Goal: Transaction & Acquisition: Purchase product/service

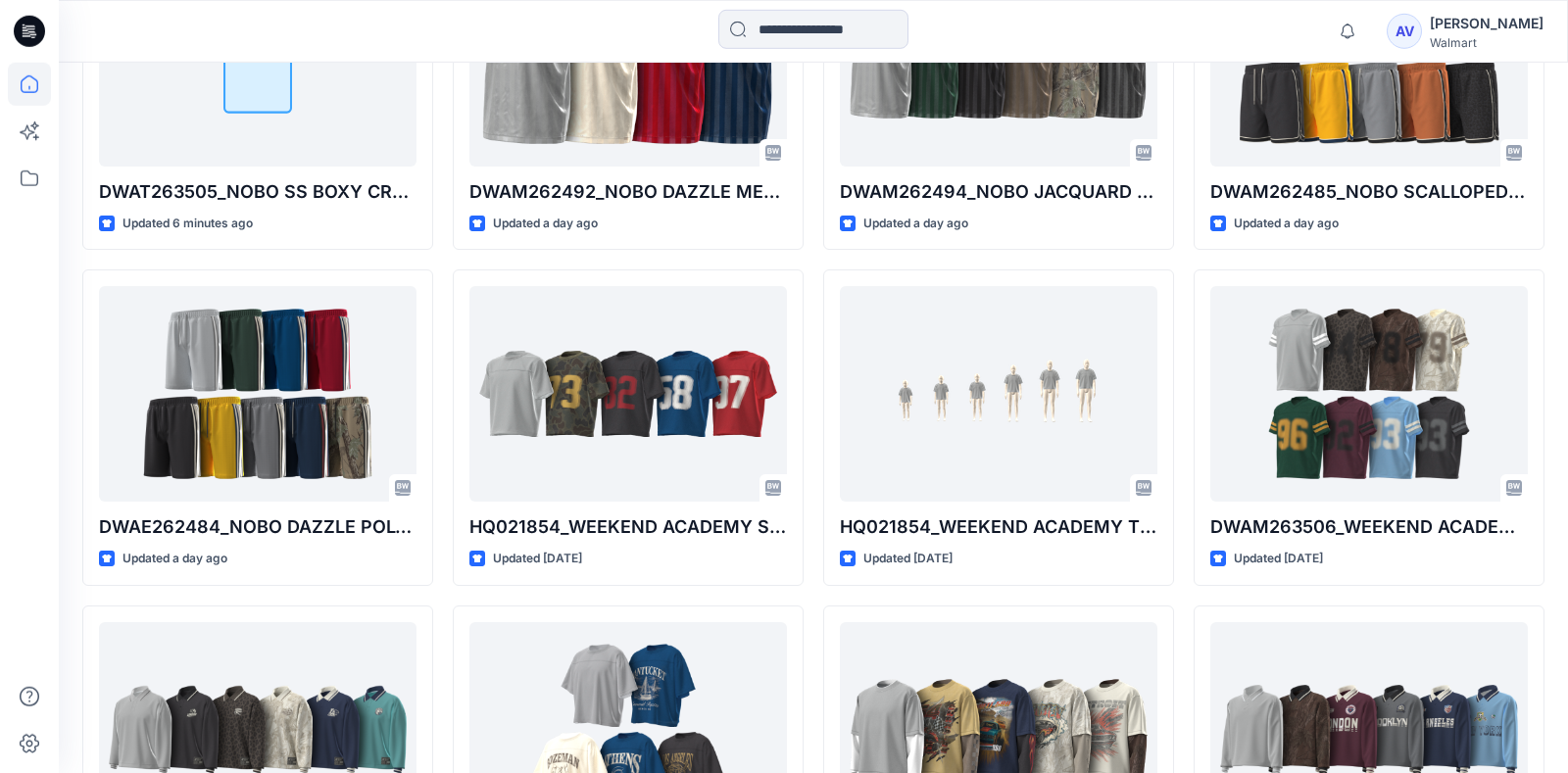
scroll to position [690, 0]
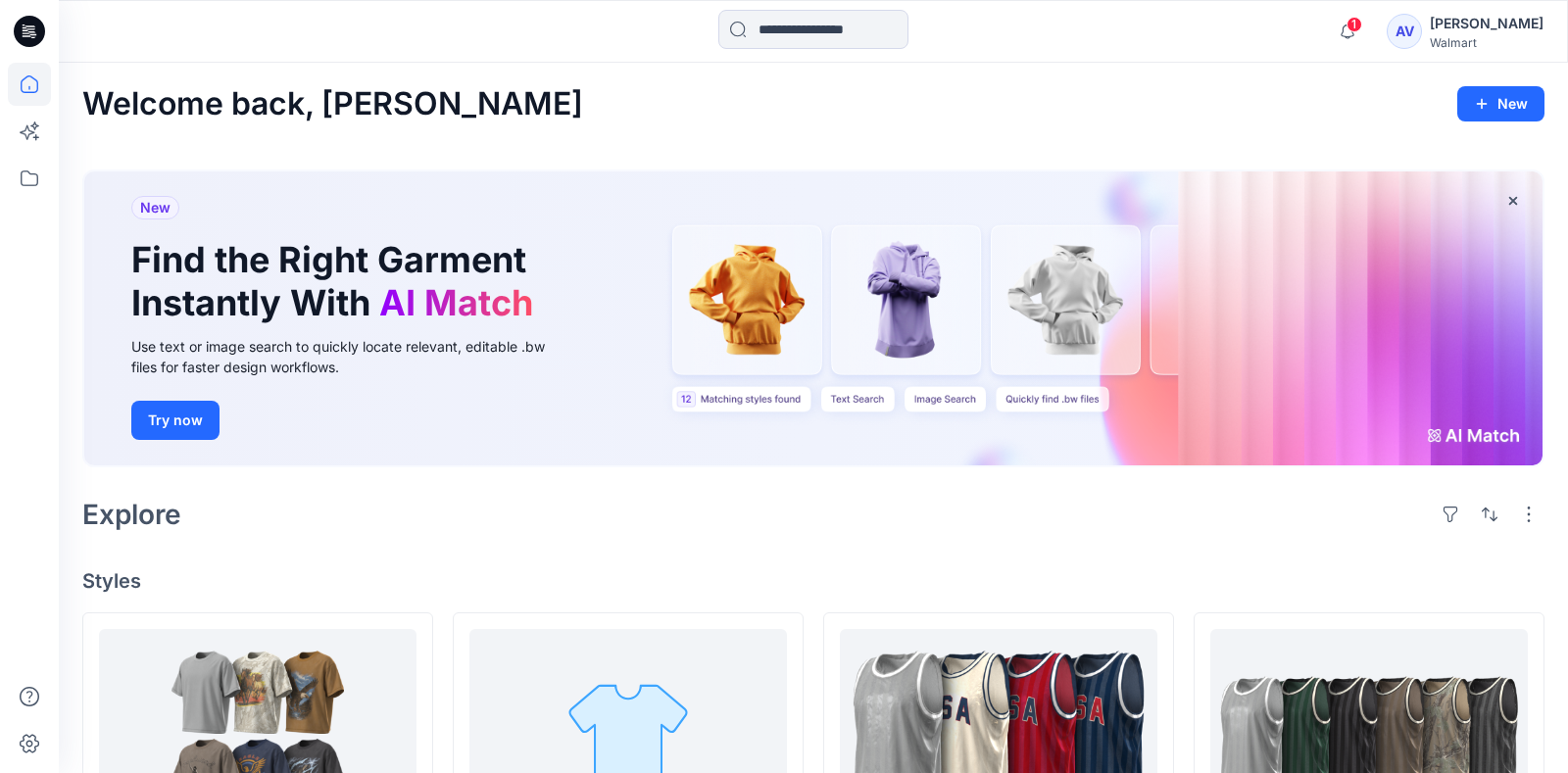
scroll to position [514, 0]
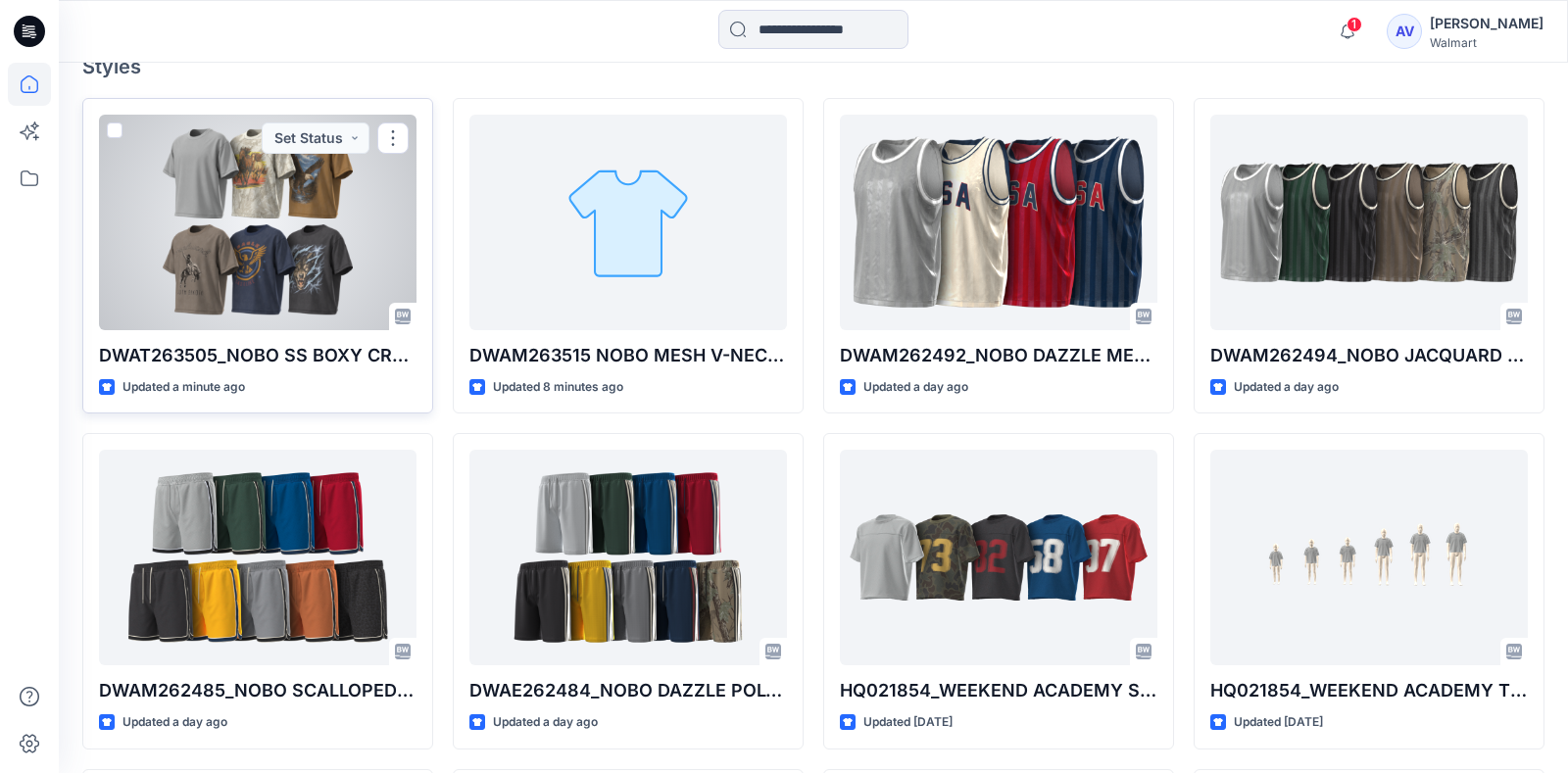
click at [282, 261] on div at bounding box center [258, 222] width 318 height 215
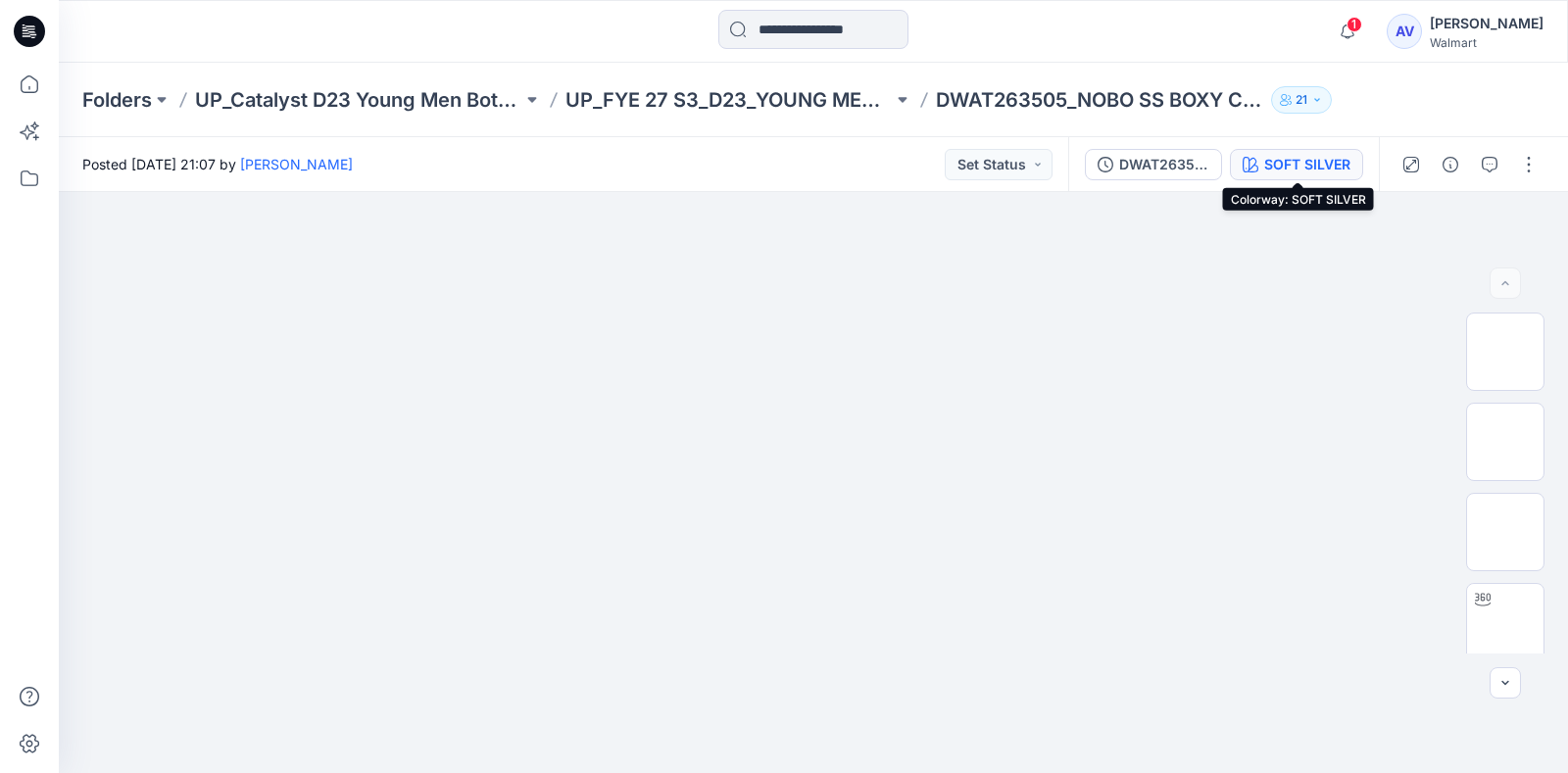
click at [1297, 173] on div "SOFT SILVER" at bounding box center [1307, 164] width 87 height 22
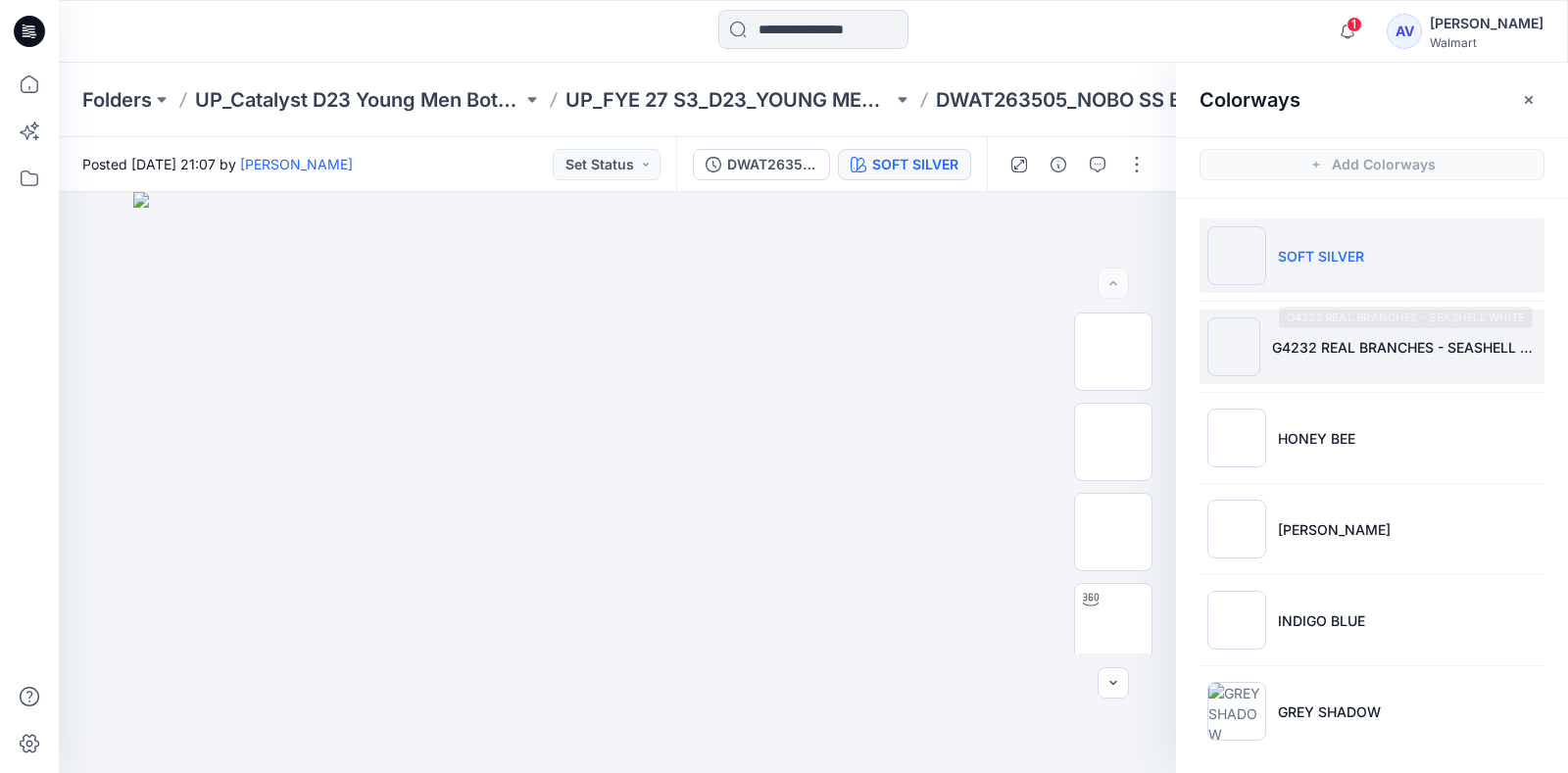
click at [1289, 345] on p "G4232 REAL BRANCHES - SEASHELL WHITE" at bounding box center [1404, 347] width 265 height 21
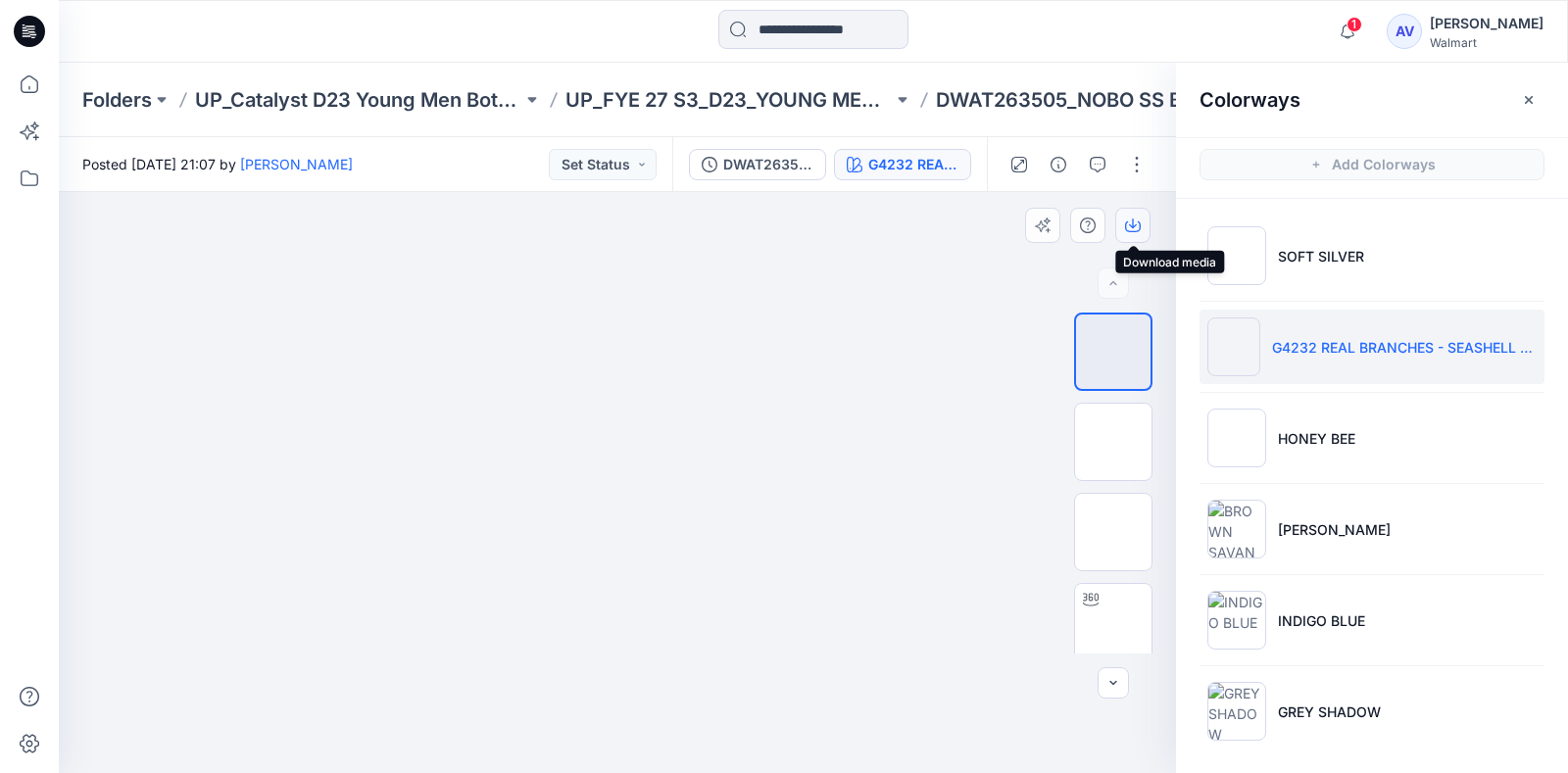
click at [1142, 221] on button "button" at bounding box center [1133, 225] width 35 height 35
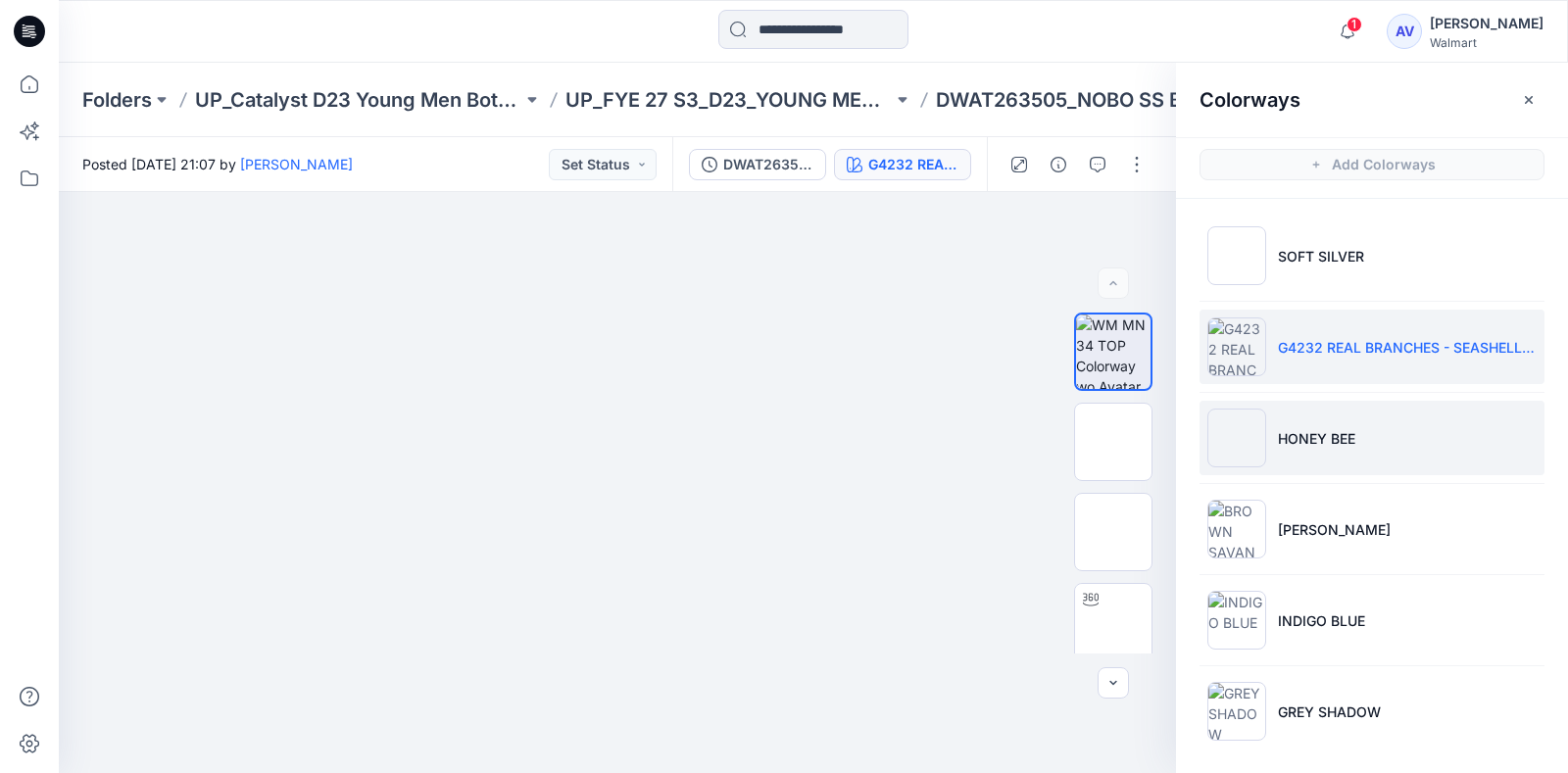
click at [1301, 429] on p "HONEY BEE" at bounding box center [1316, 438] width 78 height 21
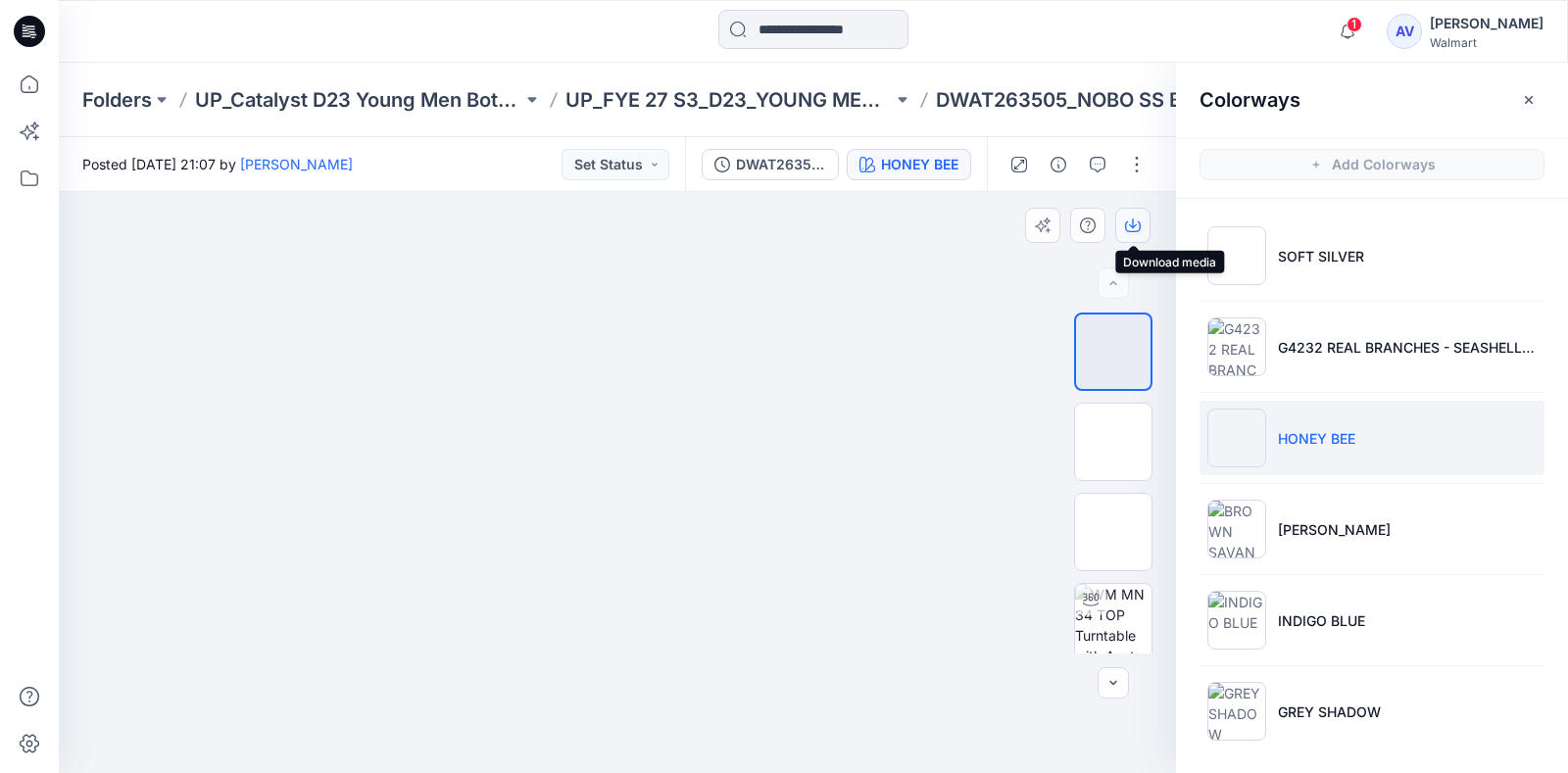
click at [1139, 228] on icon "button" at bounding box center [1133, 225] width 16 height 16
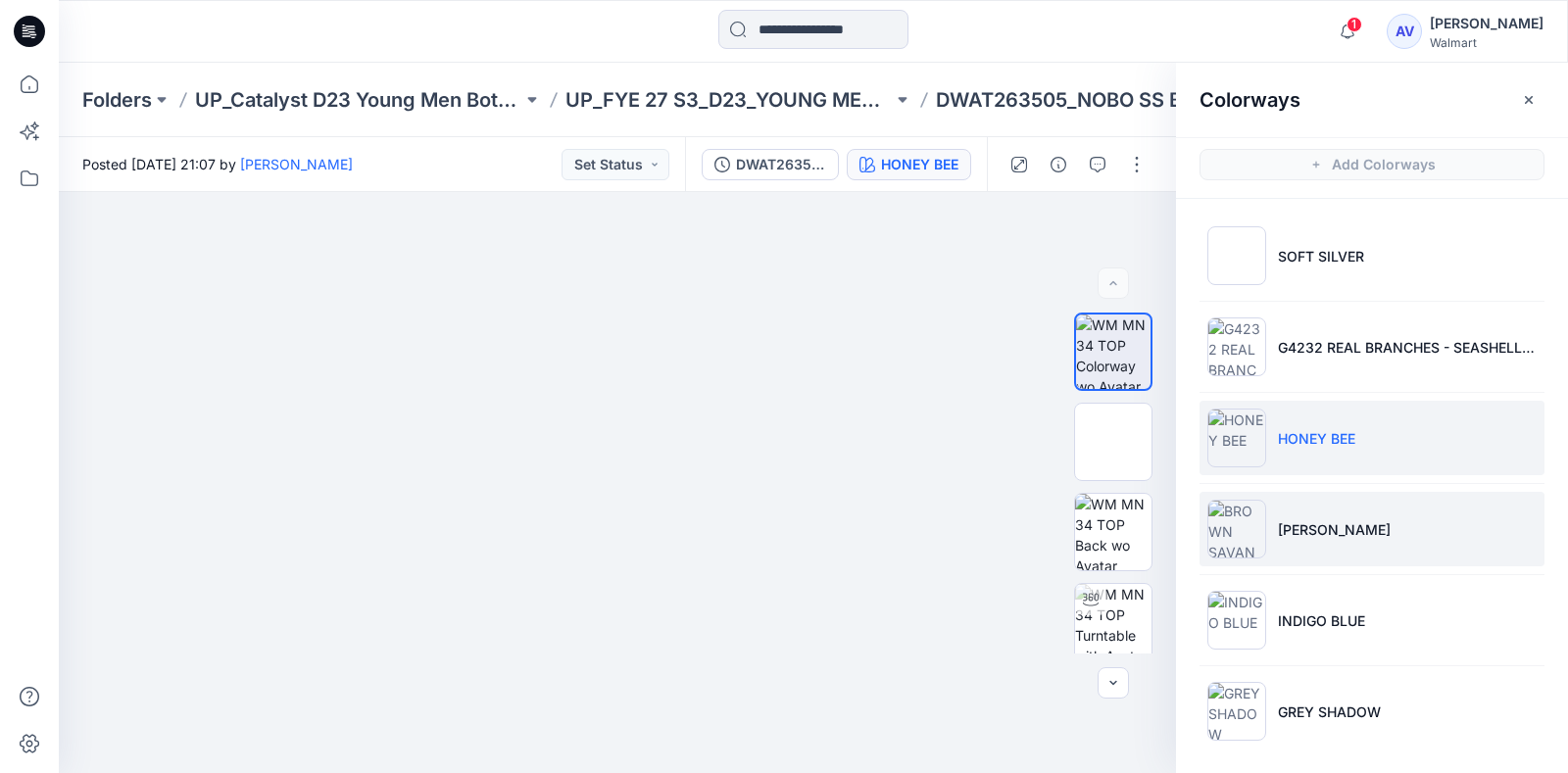
click at [1333, 522] on p "BROWN SAVANNA" at bounding box center [1334, 529] width 113 height 21
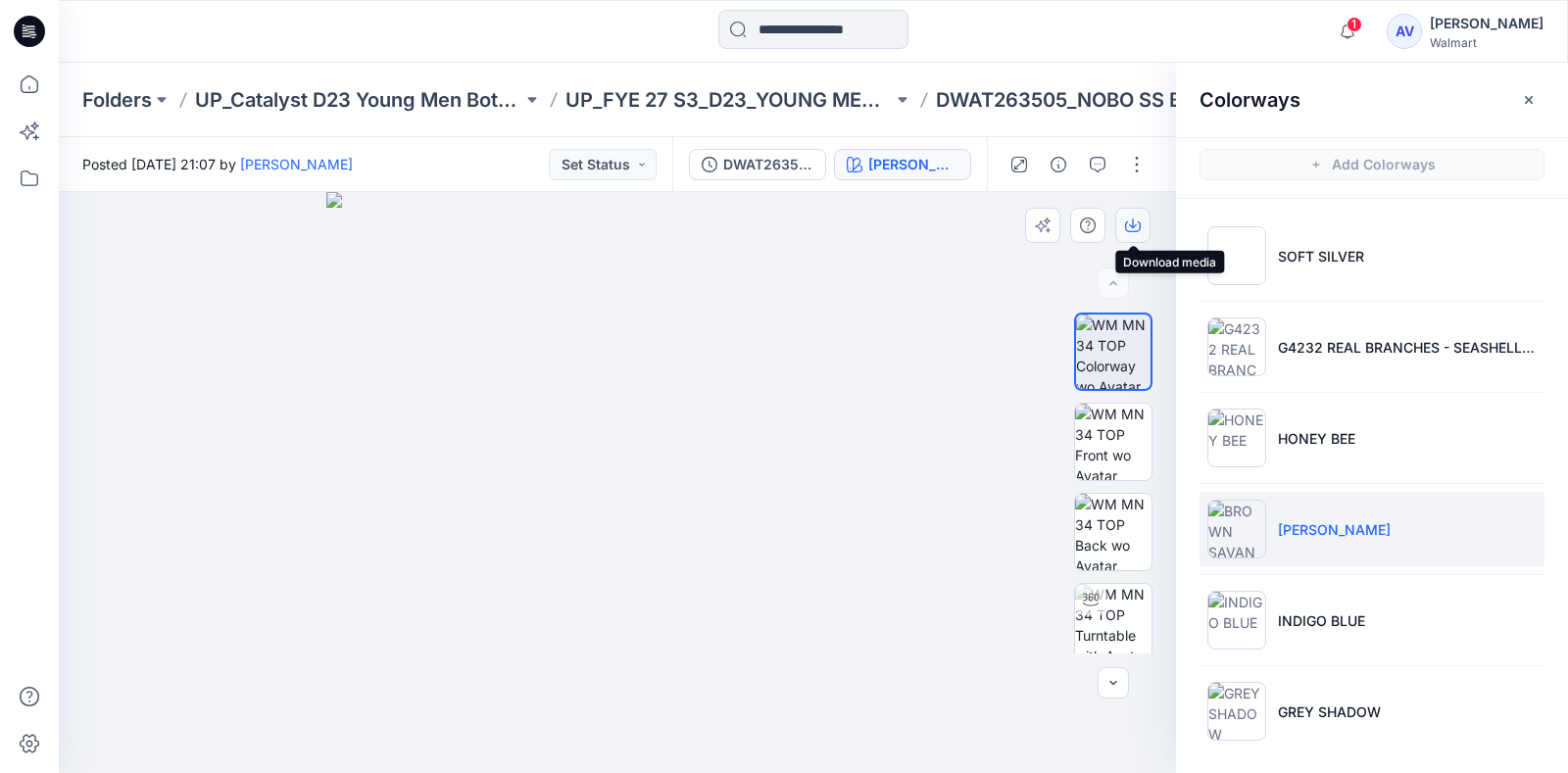
click at [1145, 241] on button "button" at bounding box center [1133, 225] width 35 height 35
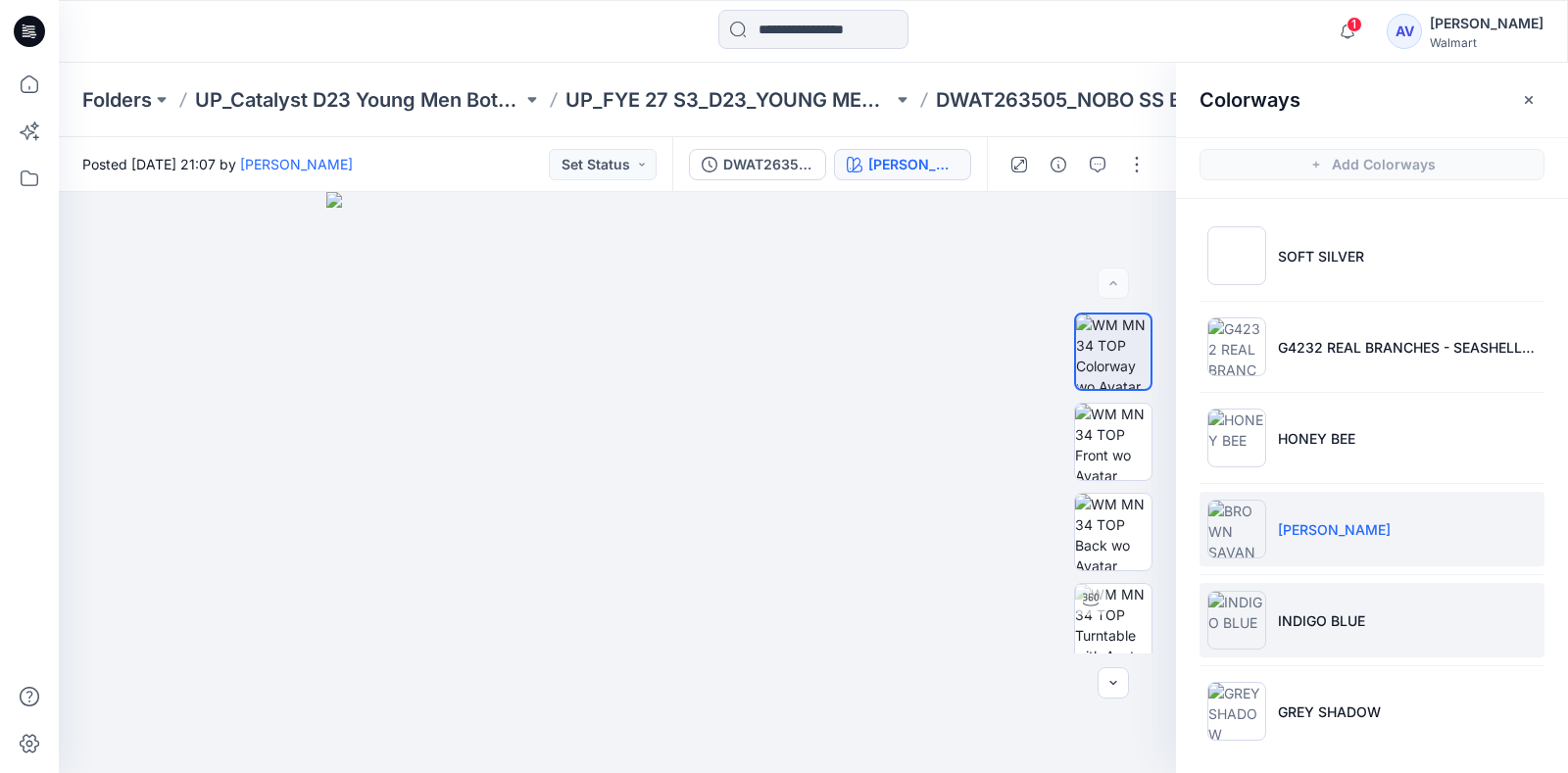
click at [1316, 631] on li "INDIGO BLUE" at bounding box center [1371, 621] width 345 height 75
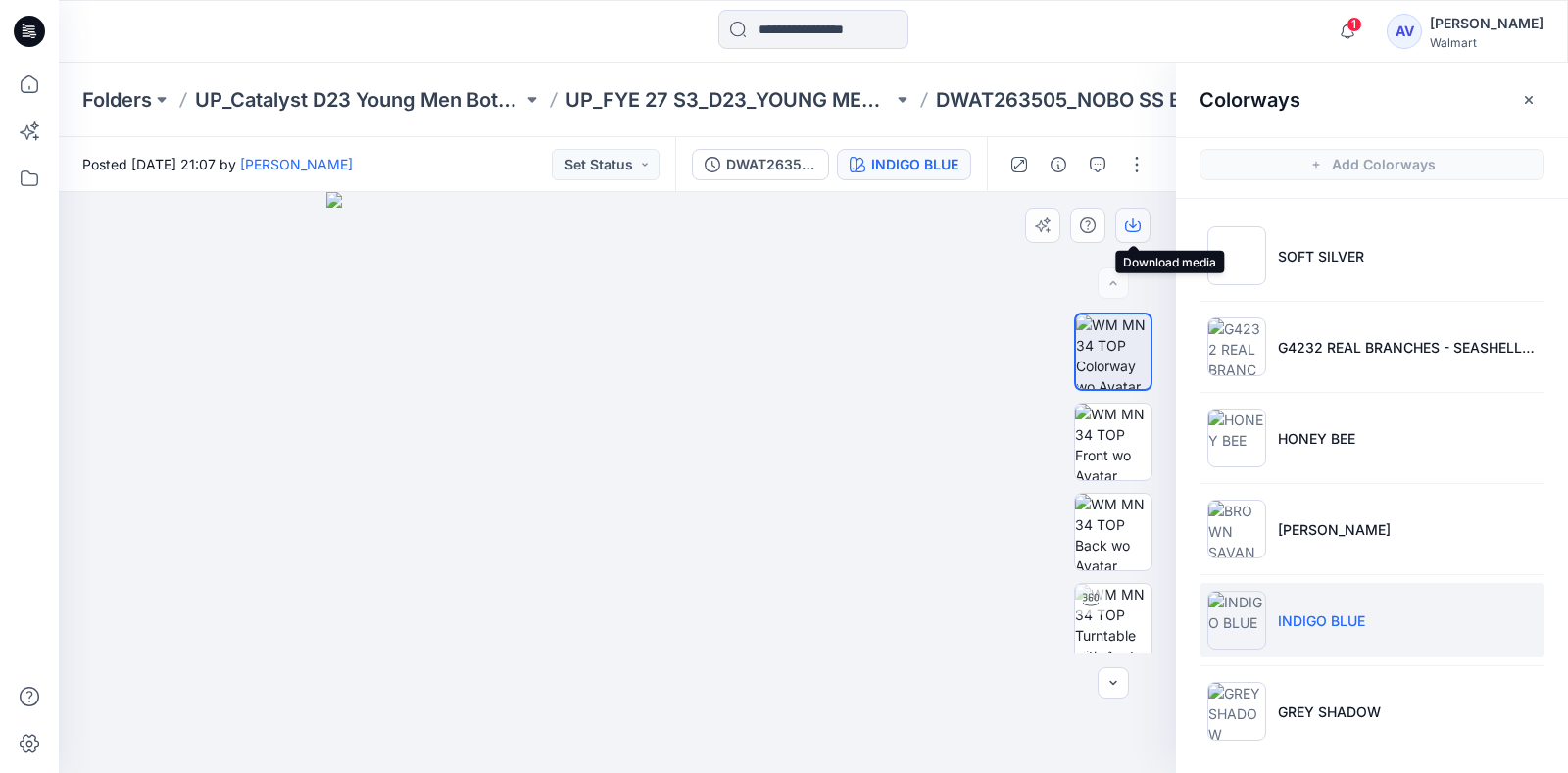
click at [1133, 216] on button "button" at bounding box center [1133, 225] width 35 height 35
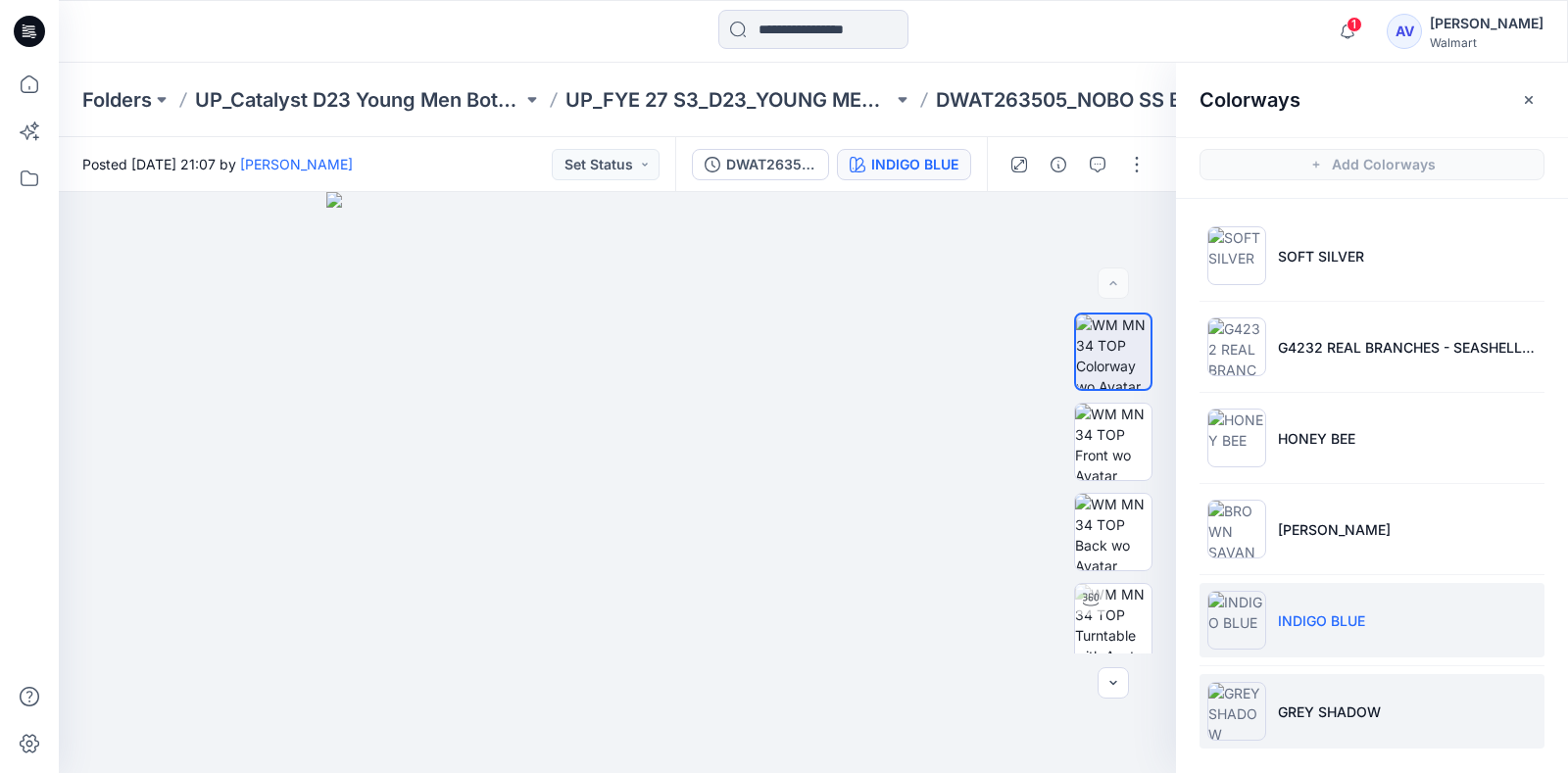
click at [1294, 703] on p "GREY SHADOW" at bounding box center [1329, 711] width 103 height 21
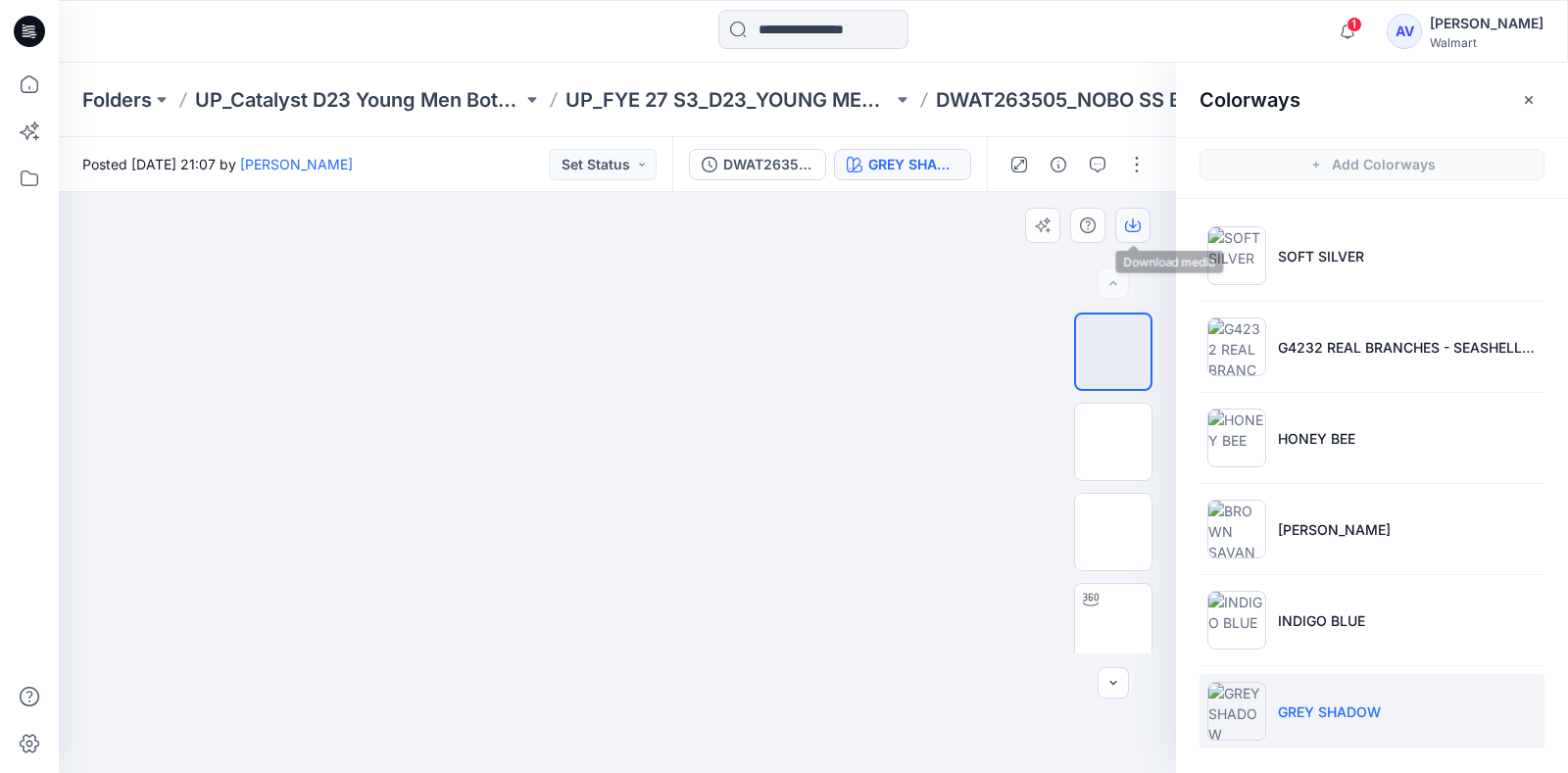
click at [1142, 230] on button "button" at bounding box center [1133, 225] width 35 height 35
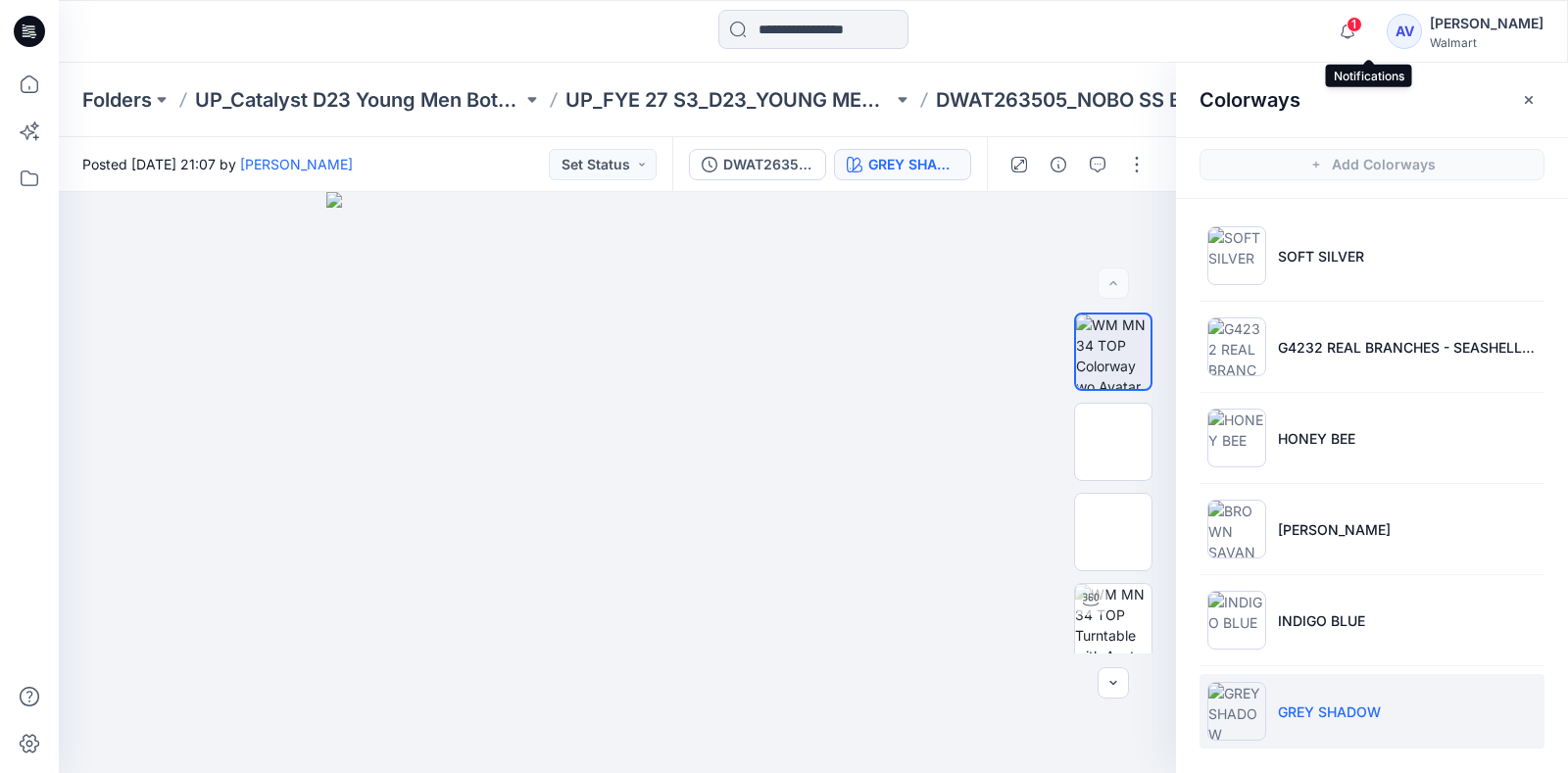
click at [1362, 31] on span "1" at bounding box center [1355, 25] width 16 height 16
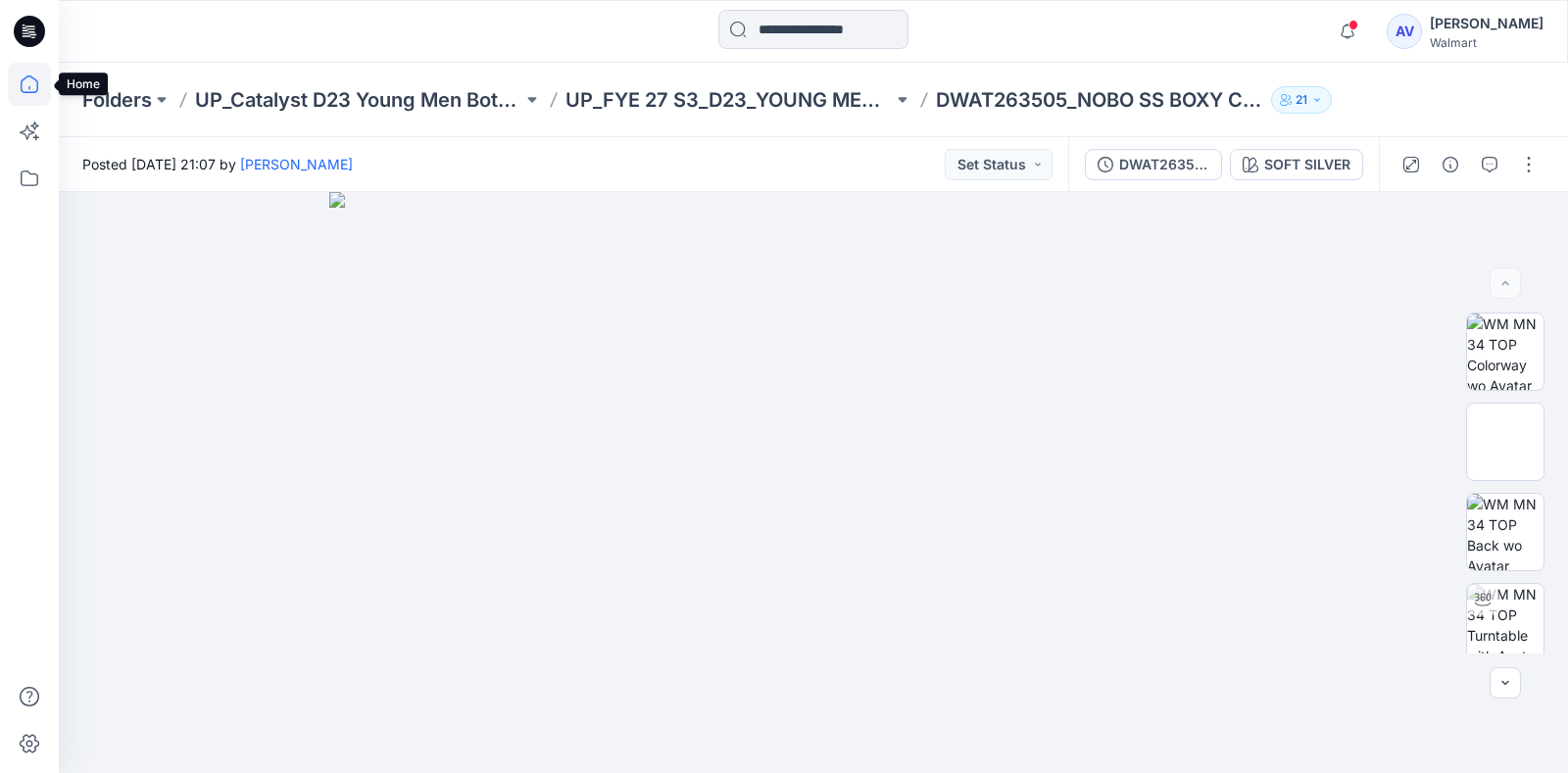
click at [27, 80] on icon at bounding box center [30, 85] width 43 height 43
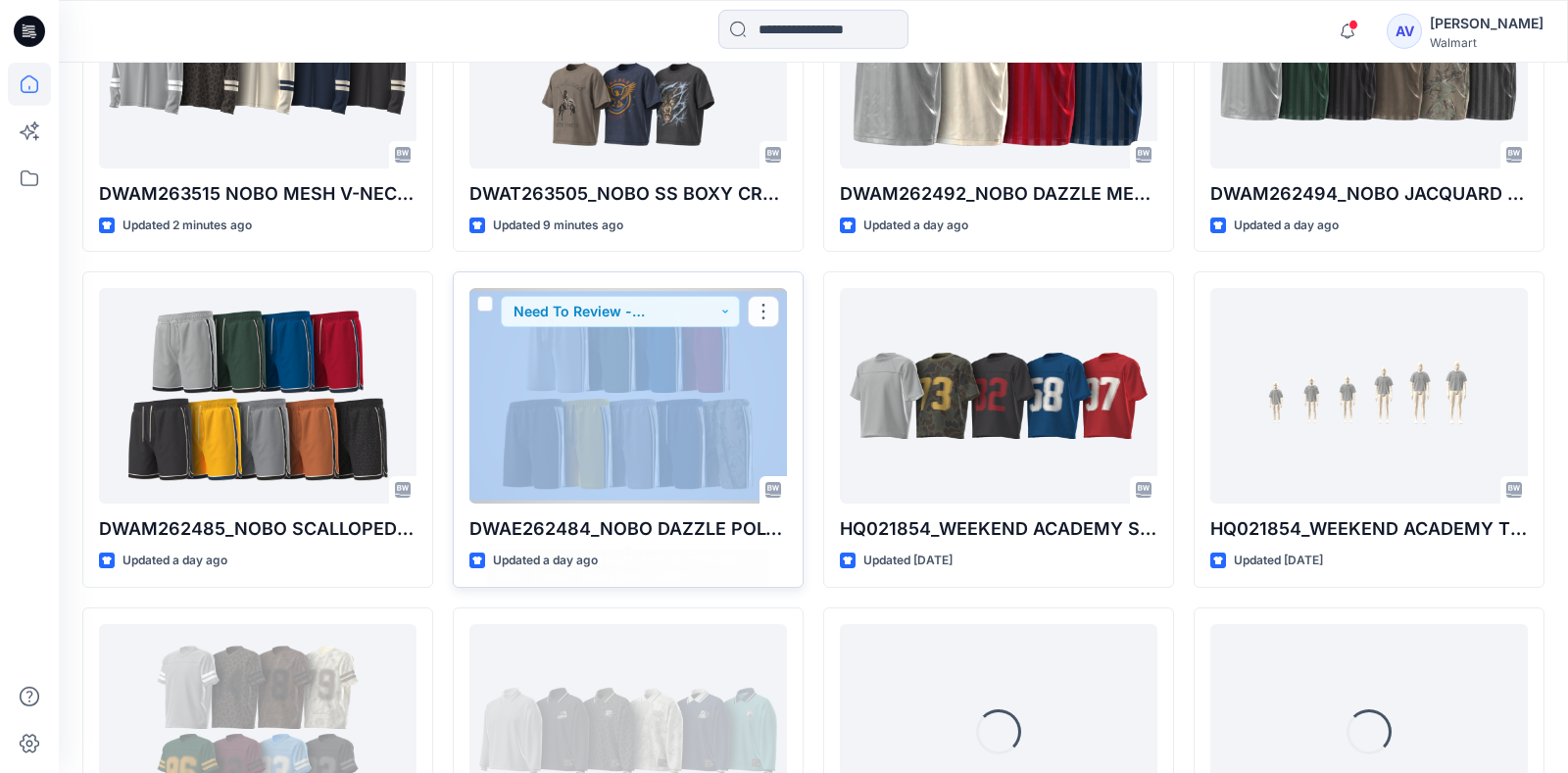
click at [646, 492] on div "DWAE262484_NOBO DAZZLE POLYESTER SIDE PANEL E-WAIST BASKETBALL SHORT Updated a …" at bounding box center [628, 430] width 351 height 317
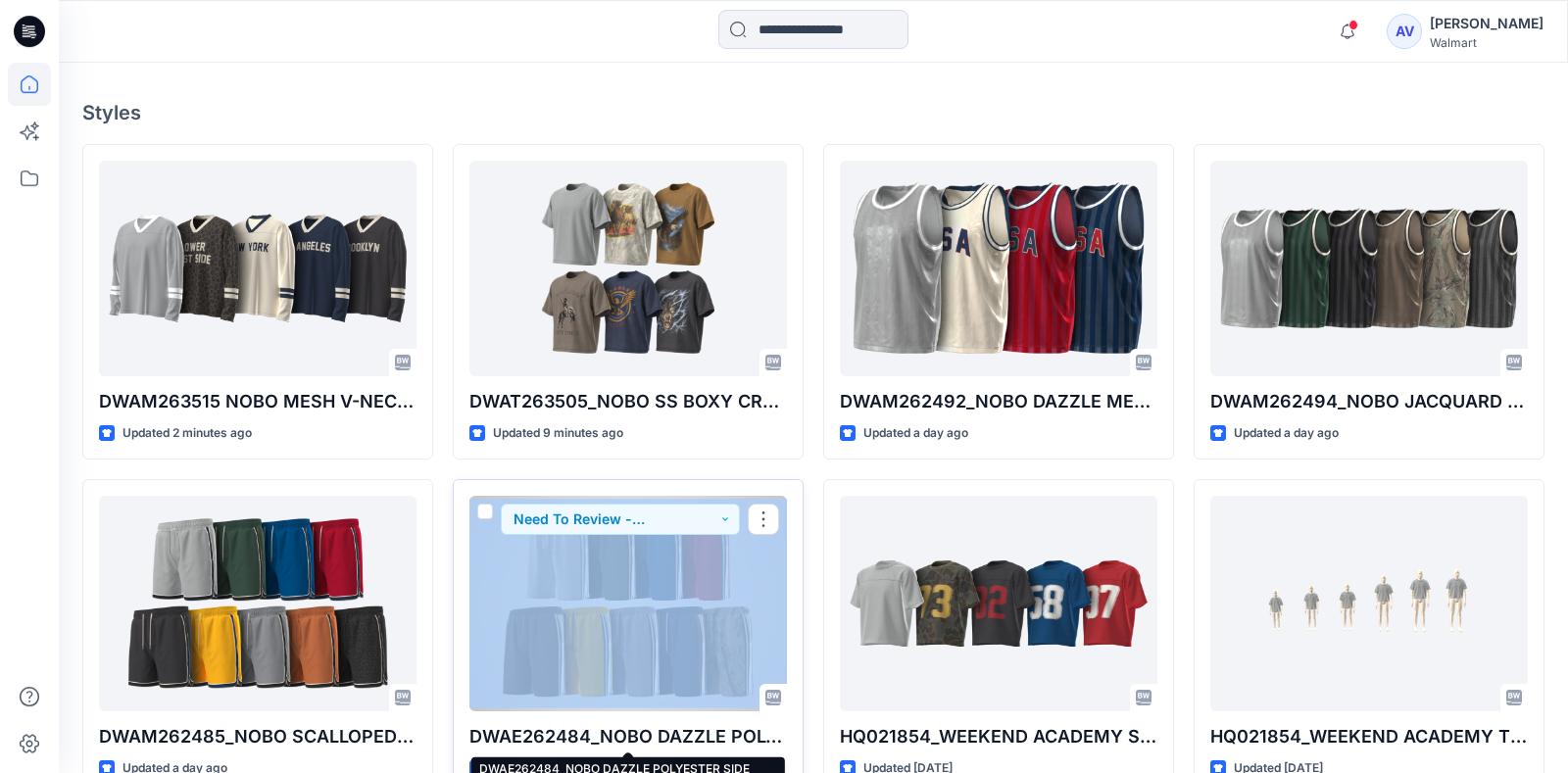
scroll to position [368, 0]
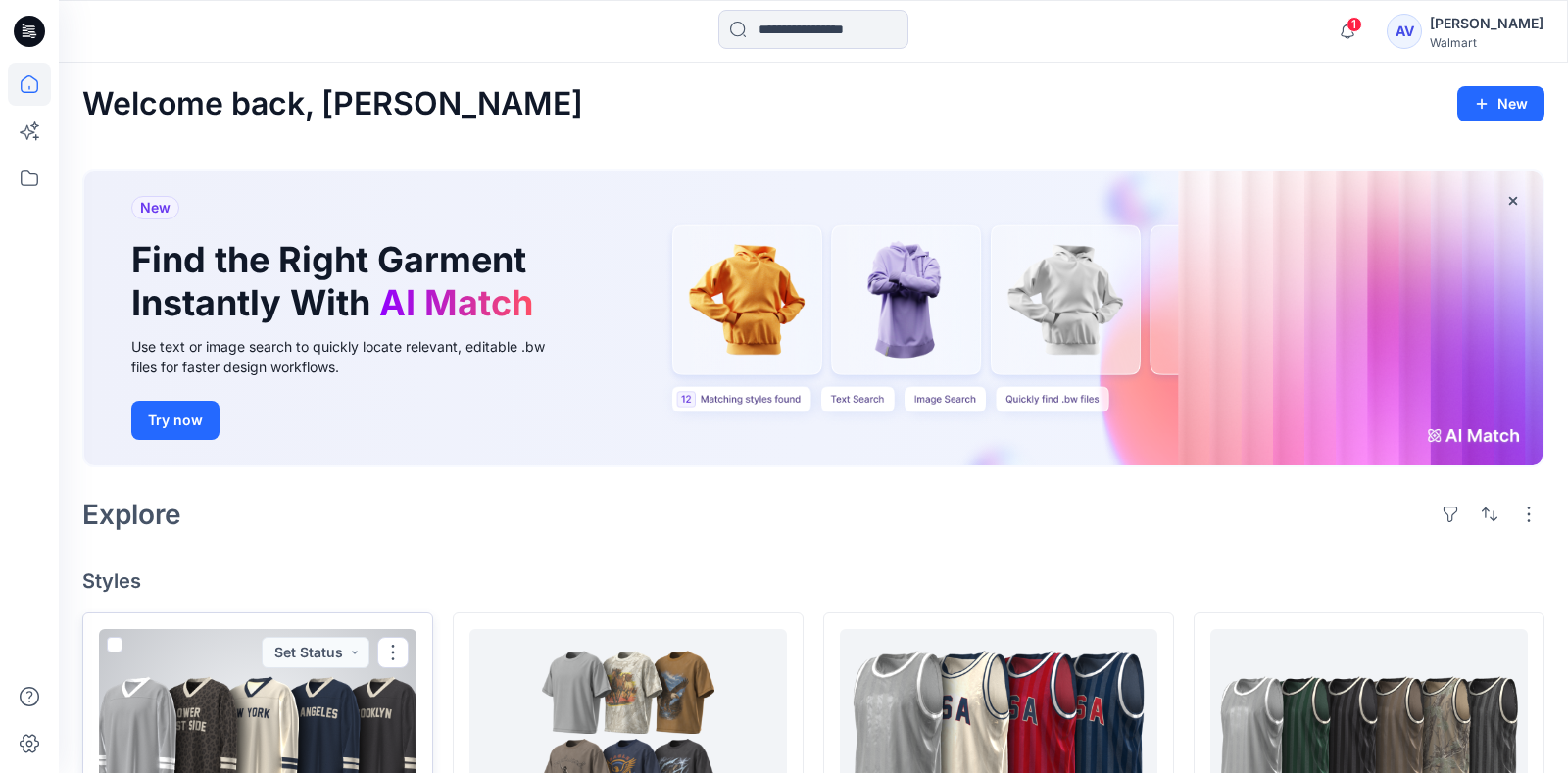
scroll to position [206, 0]
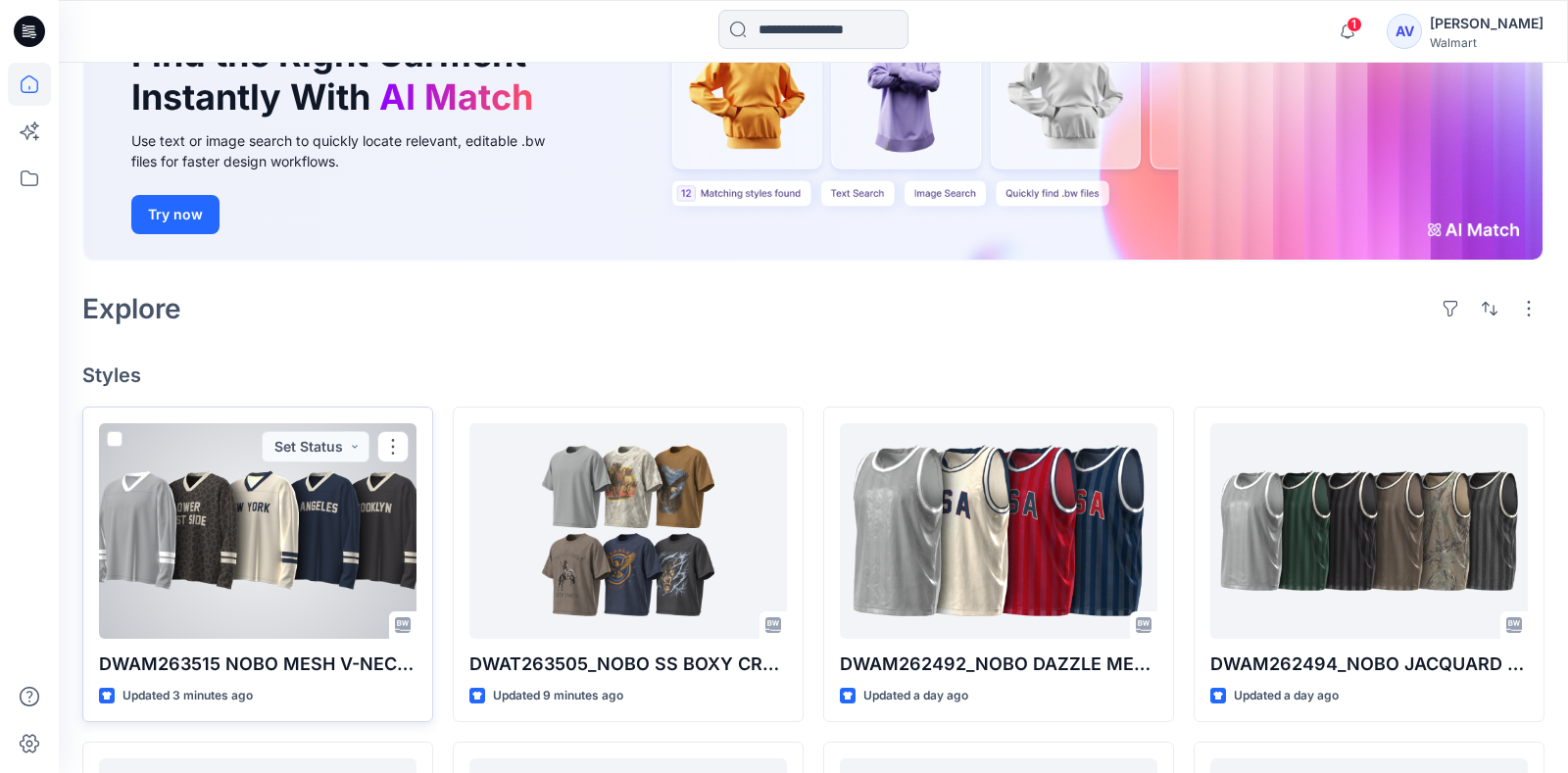
click at [309, 540] on div at bounding box center [258, 530] width 318 height 215
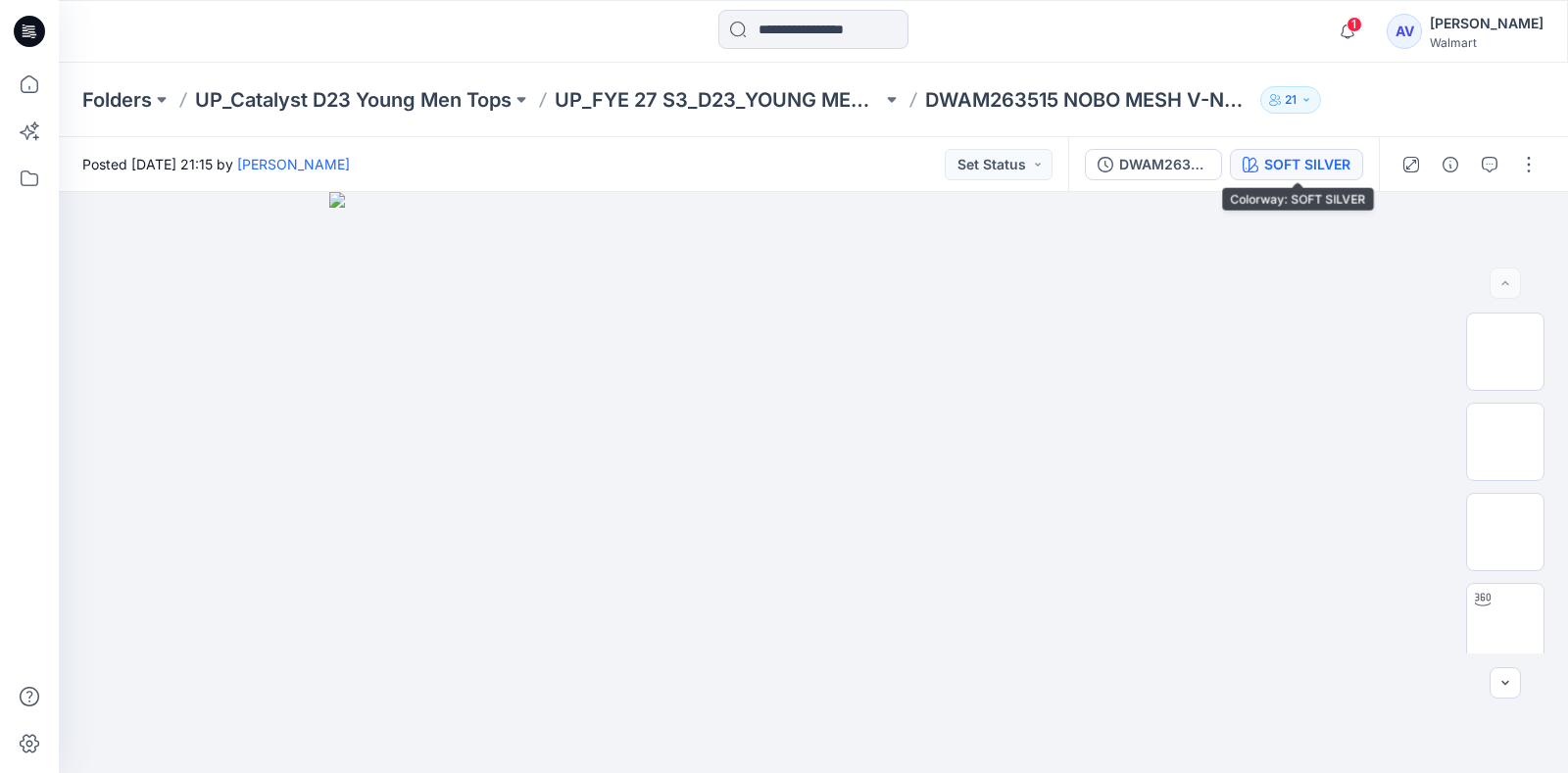
click at [1350, 174] on div "SOFT SILVER" at bounding box center [1307, 164] width 87 height 22
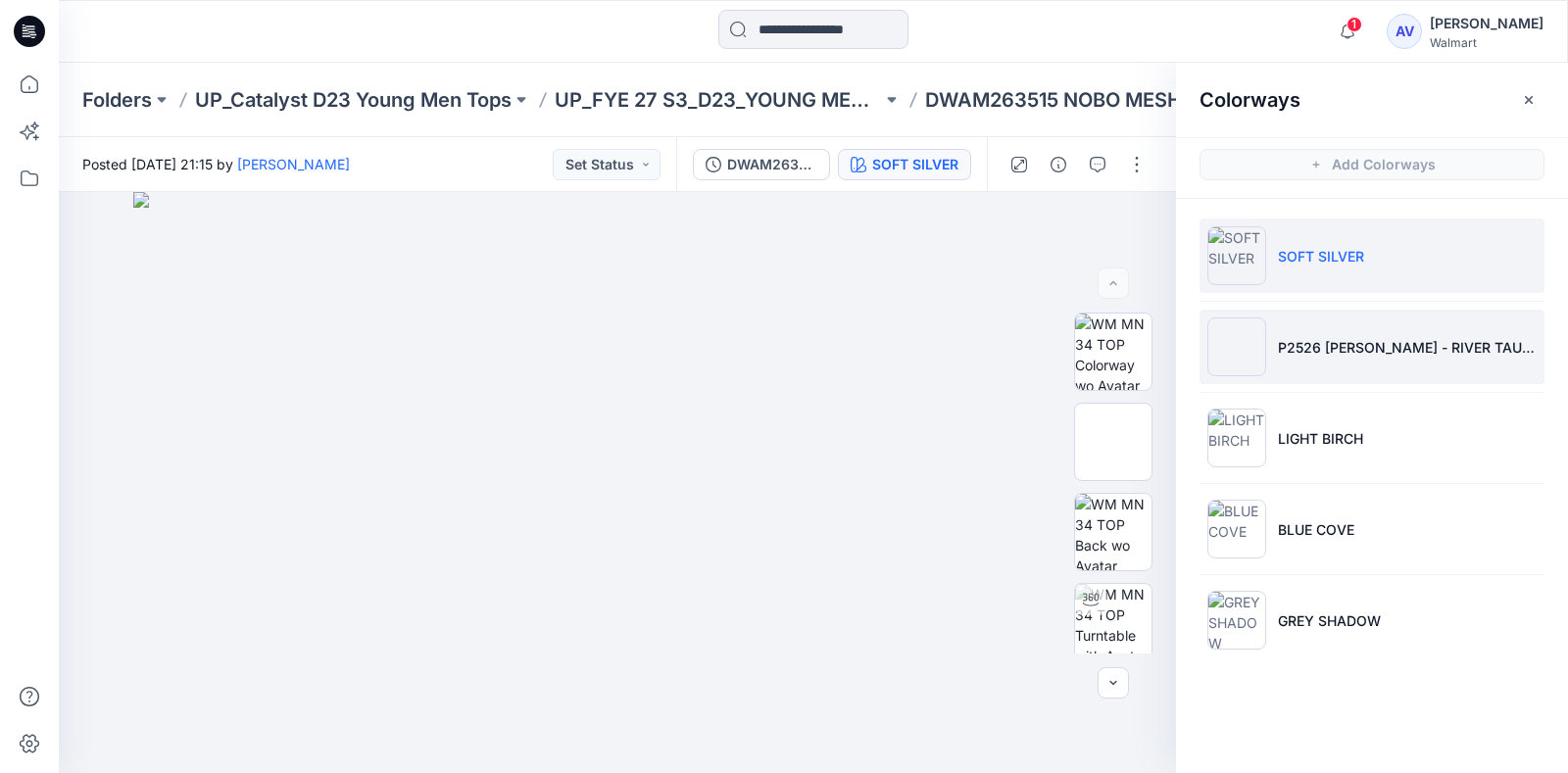
click at [1346, 331] on li "P2526 CHESTER - RIVER TAUPE" at bounding box center [1371, 347] width 345 height 75
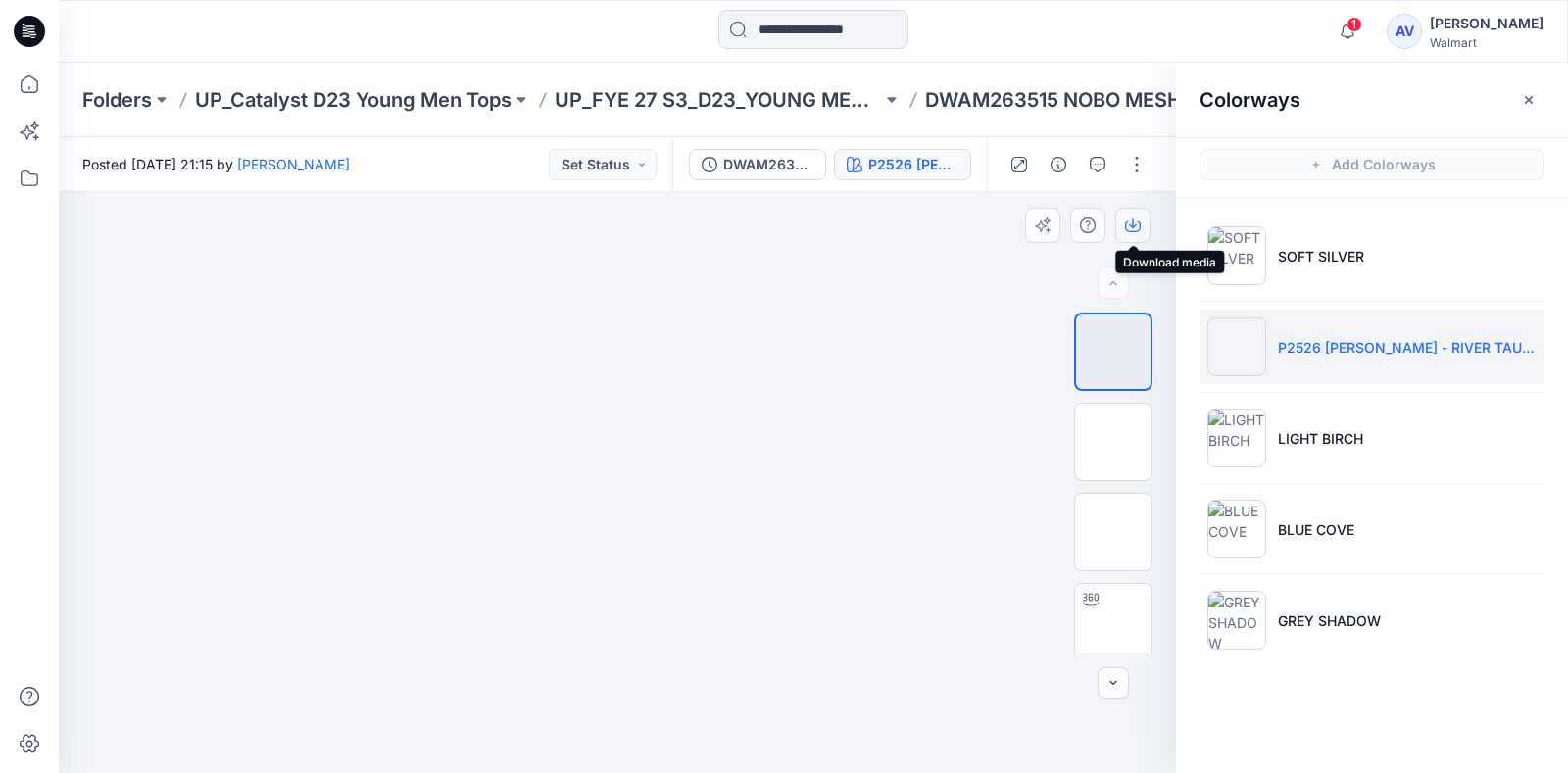
click at [1138, 218] on icon "button" at bounding box center [1133, 225] width 16 height 16
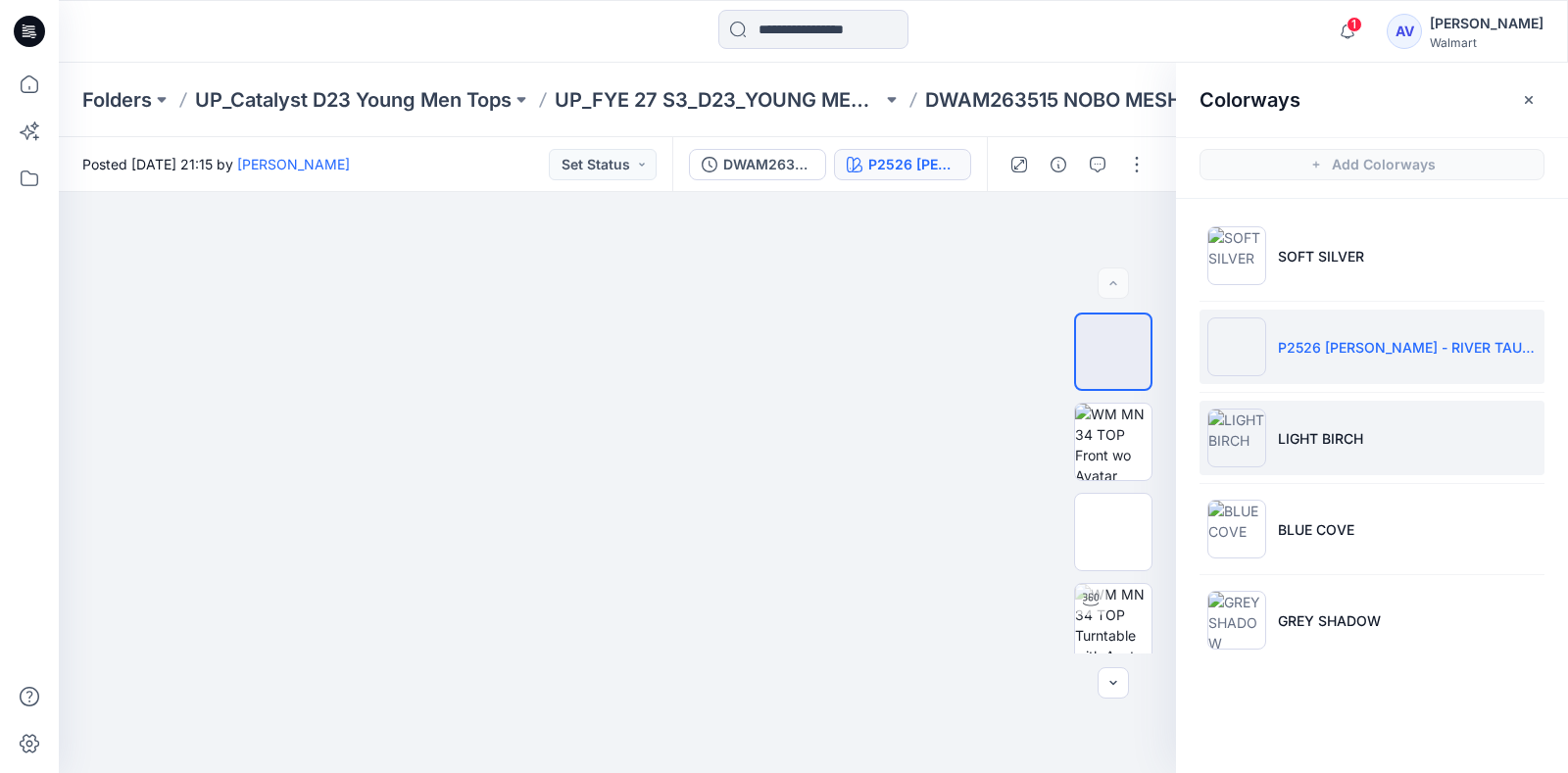
click at [1365, 417] on li "LIGHT BIRCH" at bounding box center [1371, 438] width 345 height 75
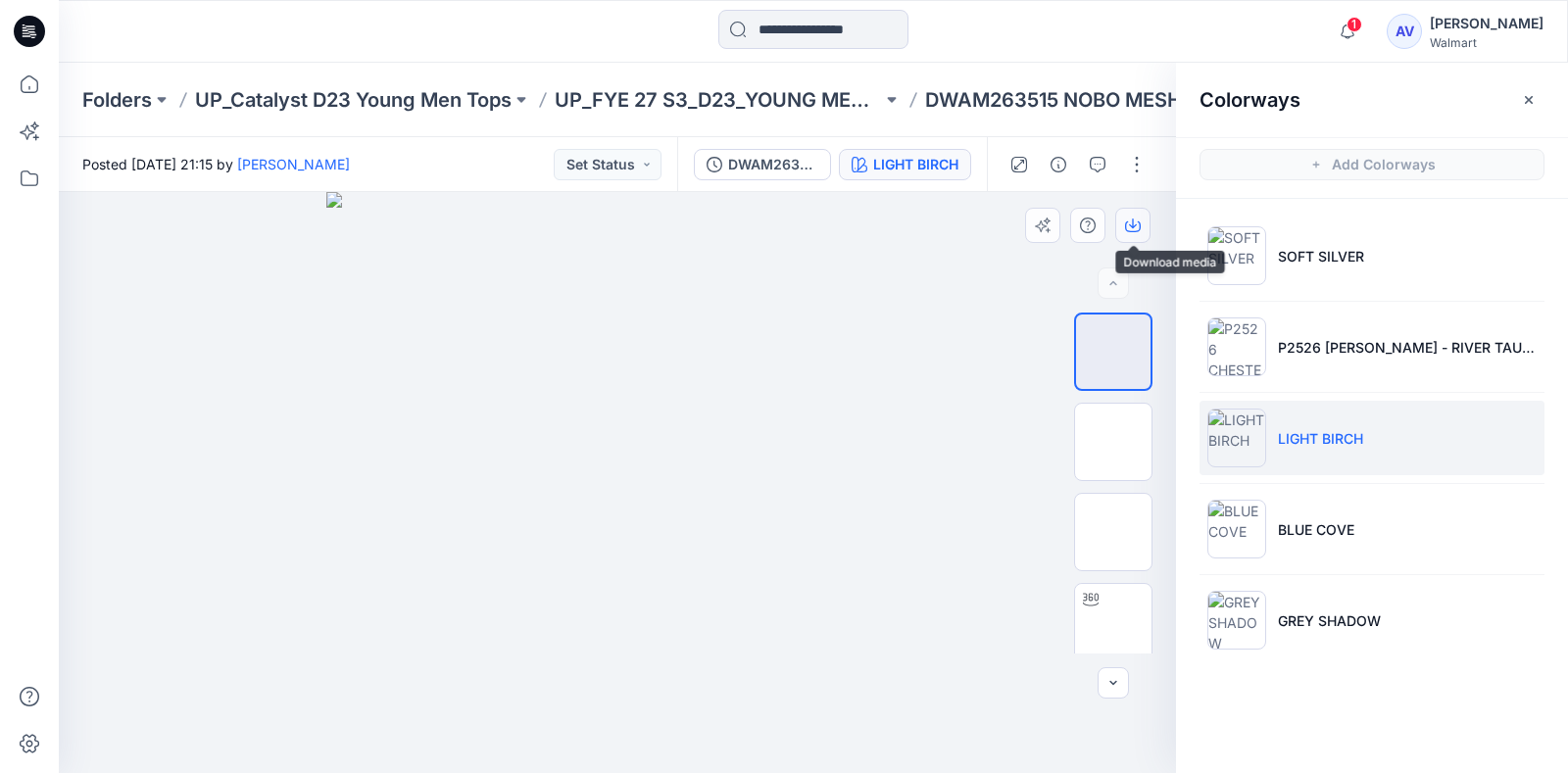
click at [1139, 228] on icon "button" at bounding box center [1133, 225] width 16 height 16
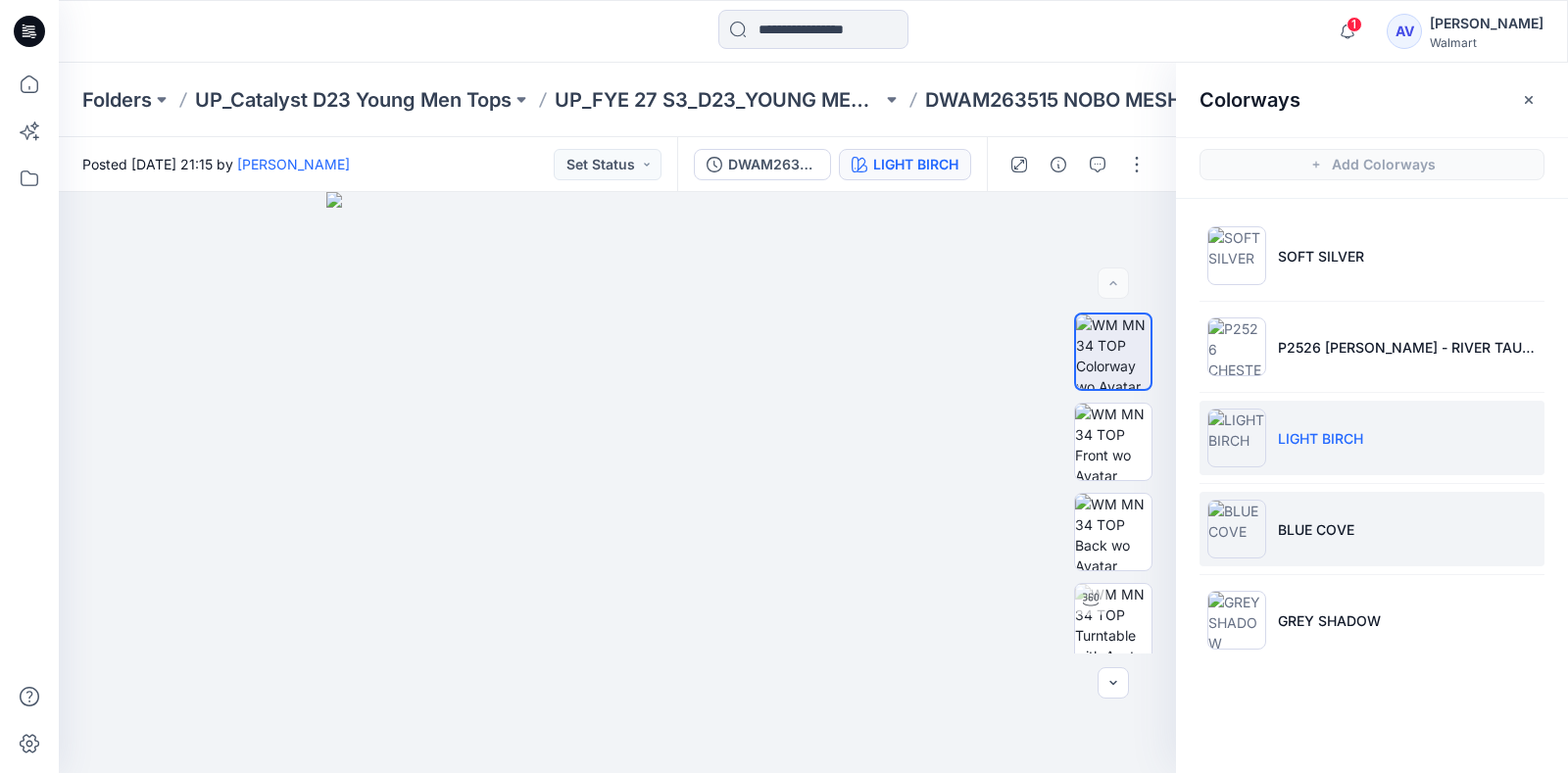
click at [1315, 508] on li "BLUE COVE" at bounding box center [1371, 529] width 345 height 75
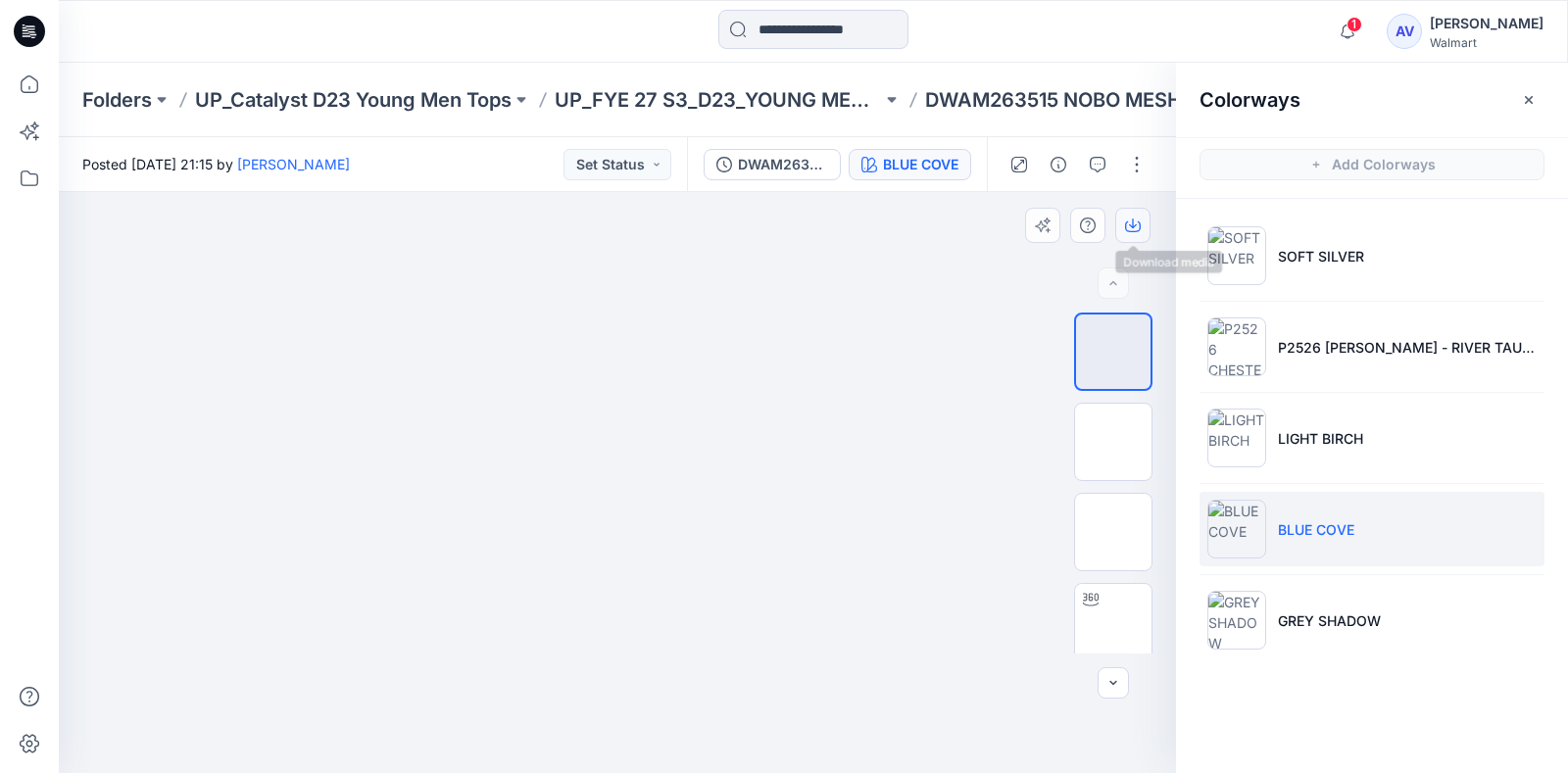
click at [1135, 228] on icon "button" at bounding box center [1133, 225] width 16 height 16
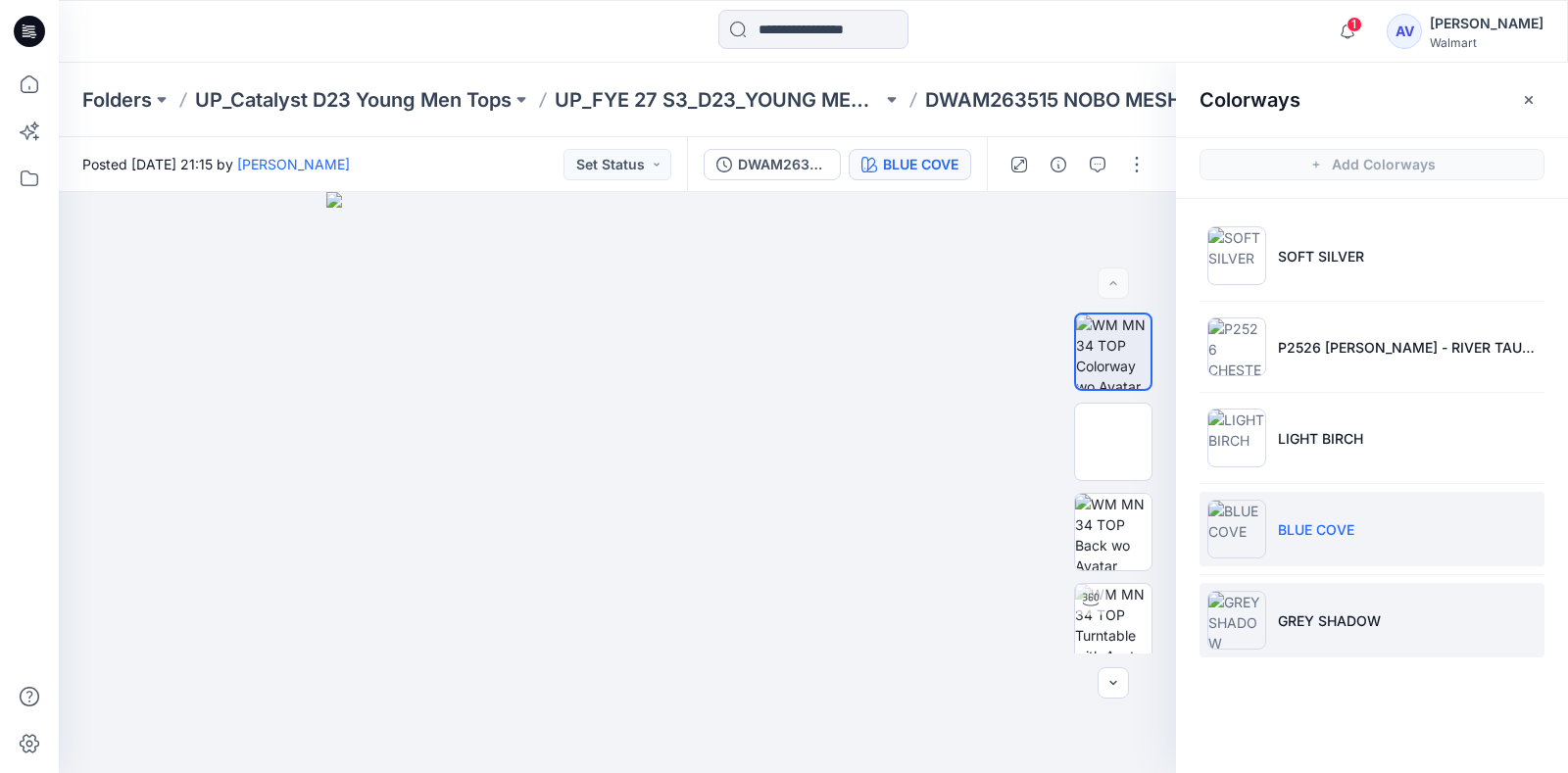
click at [1290, 607] on li "GREY SHADOW" at bounding box center [1371, 621] width 345 height 75
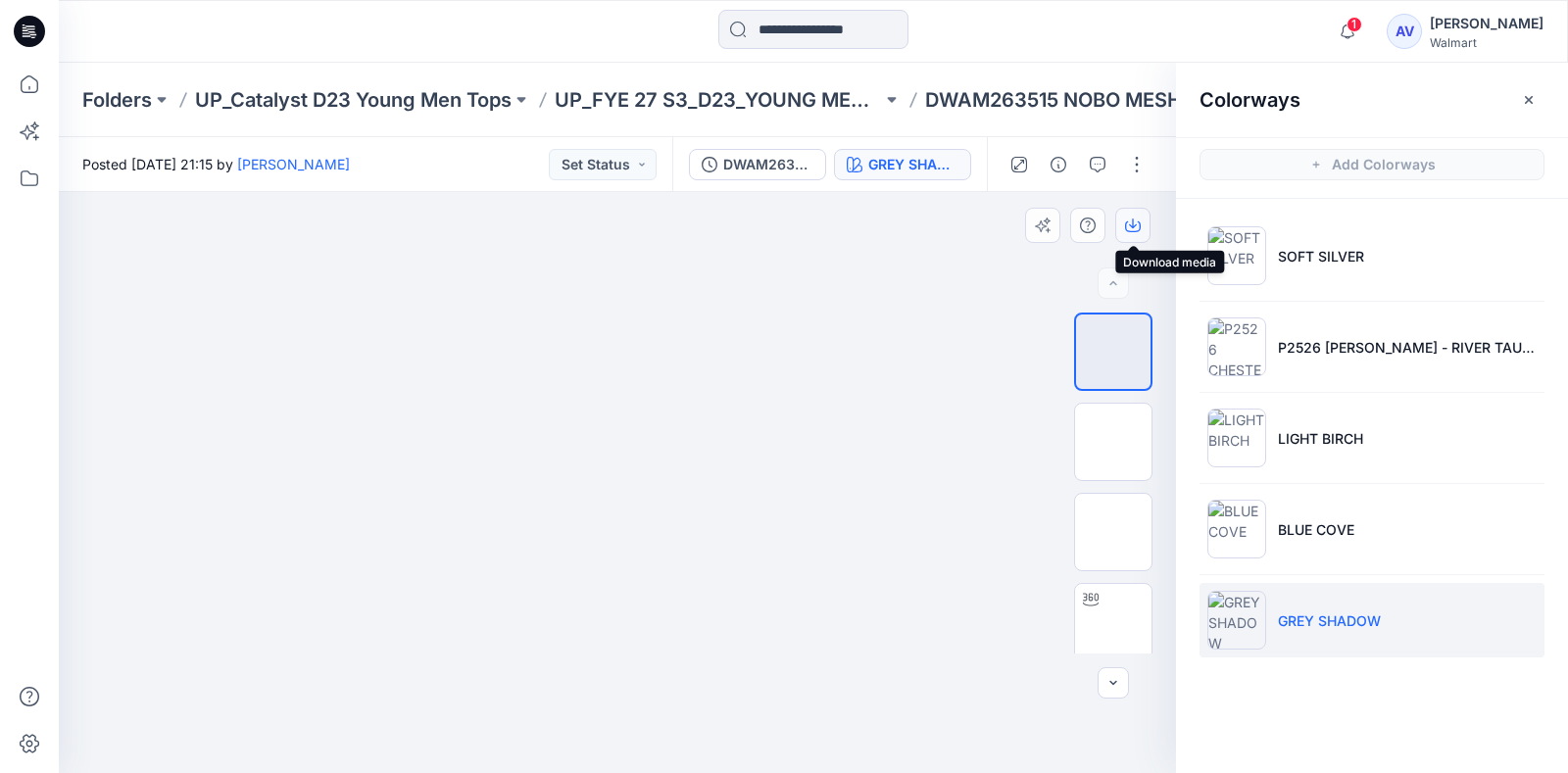
click at [1128, 233] on button "button" at bounding box center [1133, 225] width 35 height 35
